Goal: Task Accomplishment & Management: Manage account settings

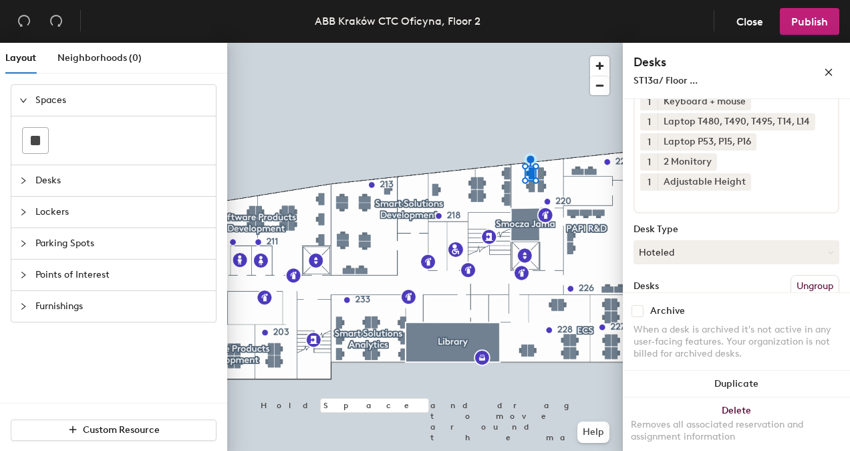
scroll to position [114, 0]
click at [787, 248] on button "Hoteled" at bounding box center [737, 250] width 206 height 24
click at [716, 291] on div "Assigned" at bounding box center [701, 291] width 134 height 20
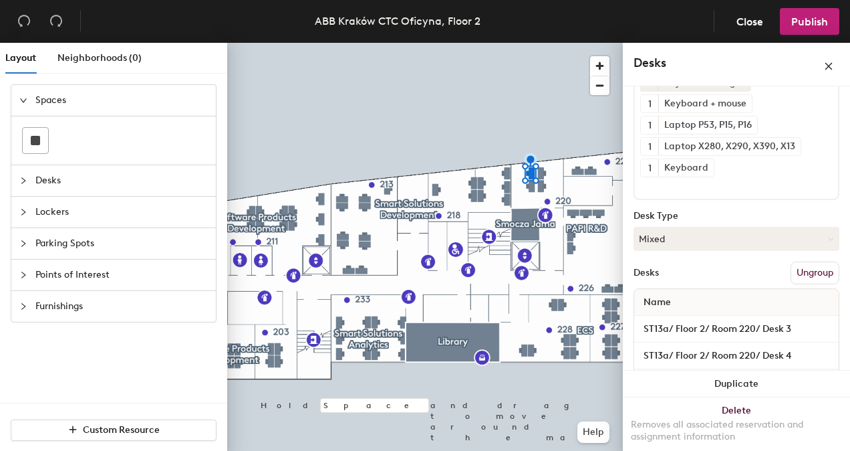
scroll to position [94, 0]
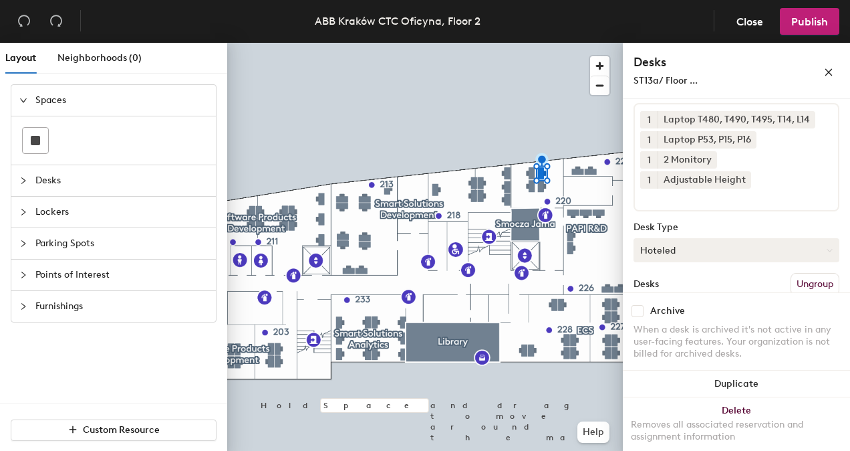
click at [671, 252] on button "Hoteled" at bounding box center [737, 250] width 206 height 24
click at [656, 295] on div "Assigned" at bounding box center [701, 291] width 134 height 20
click at [746, 250] on button "Hoteled" at bounding box center [737, 250] width 206 height 24
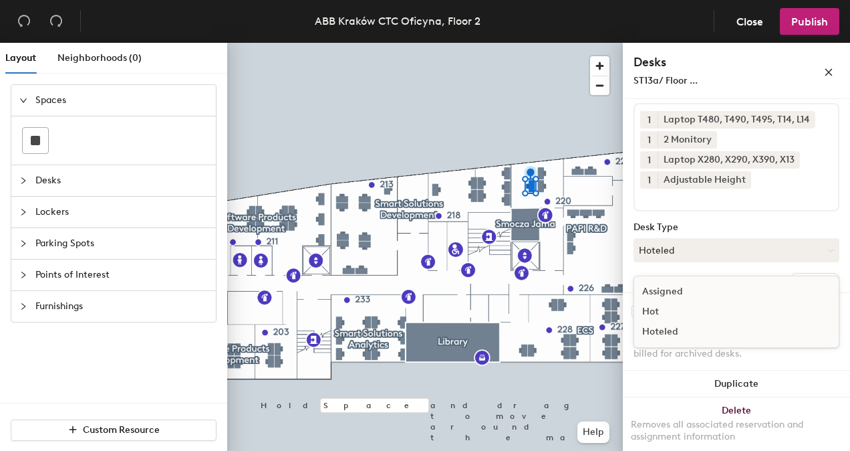
click at [717, 293] on div "Assigned" at bounding box center [701, 291] width 134 height 20
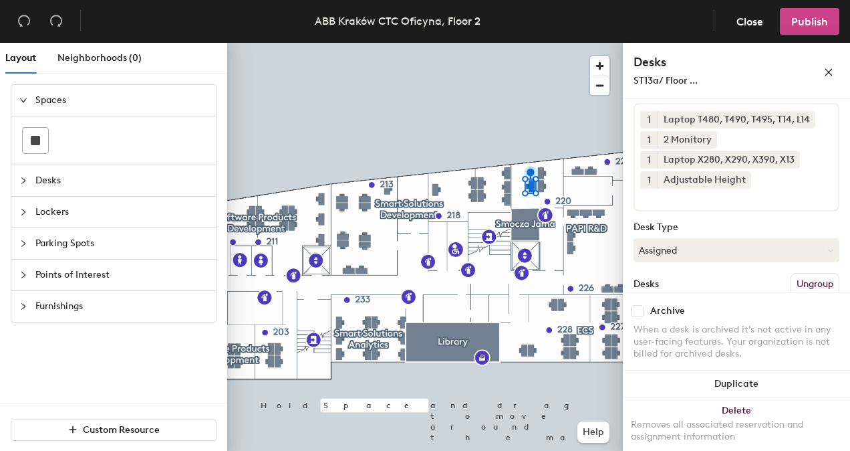
click at [809, 20] on span "Publish" at bounding box center [810, 21] width 37 height 13
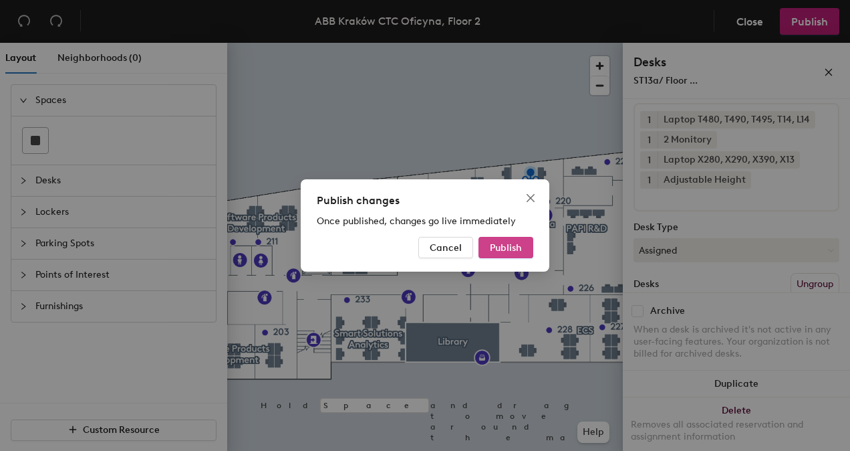
click at [513, 244] on span "Publish" at bounding box center [506, 247] width 32 height 11
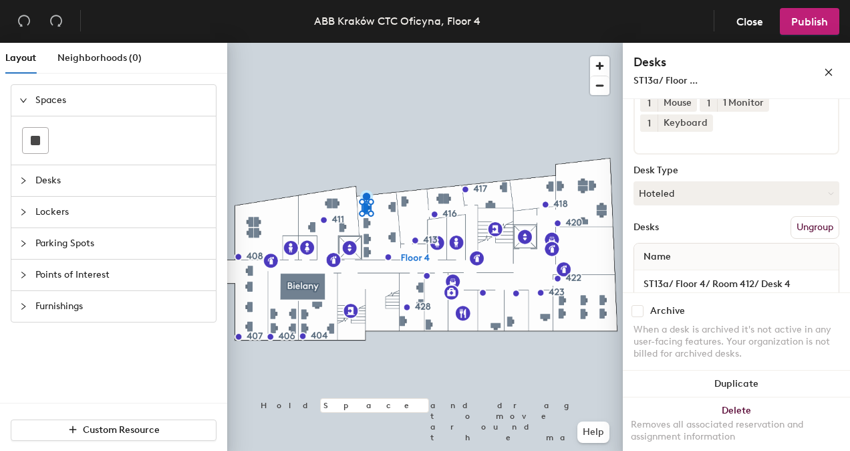
scroll to position [132, 0]
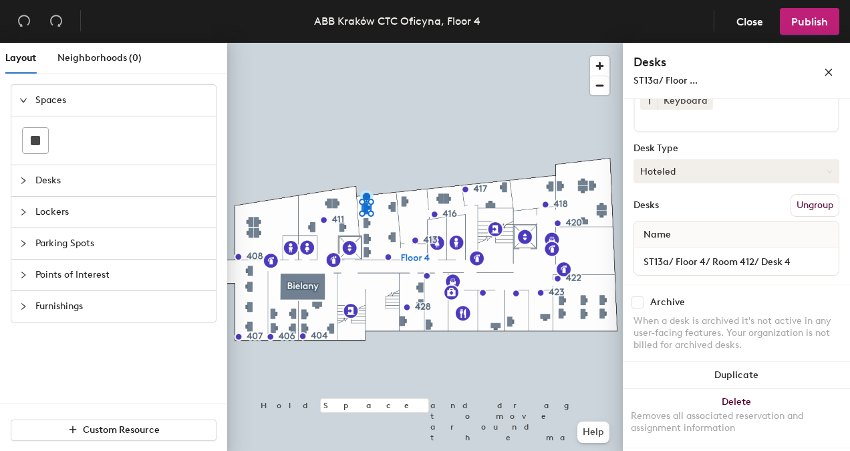
click at [792, 169] on button "Hoteled" at bounding box center [737, 171] width 206 height 24
click at [696, 209] on div "Assigned" at bounding box center [701, 213] width 134 height 20
click at [817, 16] on span "Publish" at bounding box center [810, 21] width 37 height 13
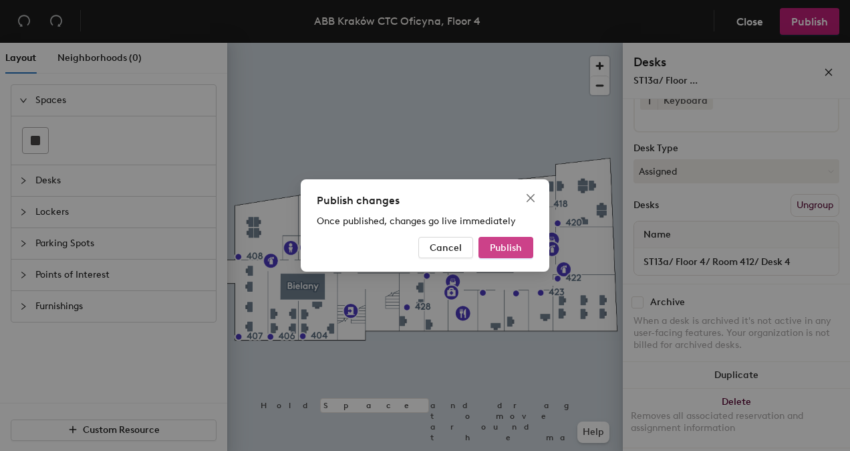
click at [511, 249] on span "Publish" at bounding box center [506, 247] width 32 height 11
